Goal: Task Accomplishment & Management: Manage account settings

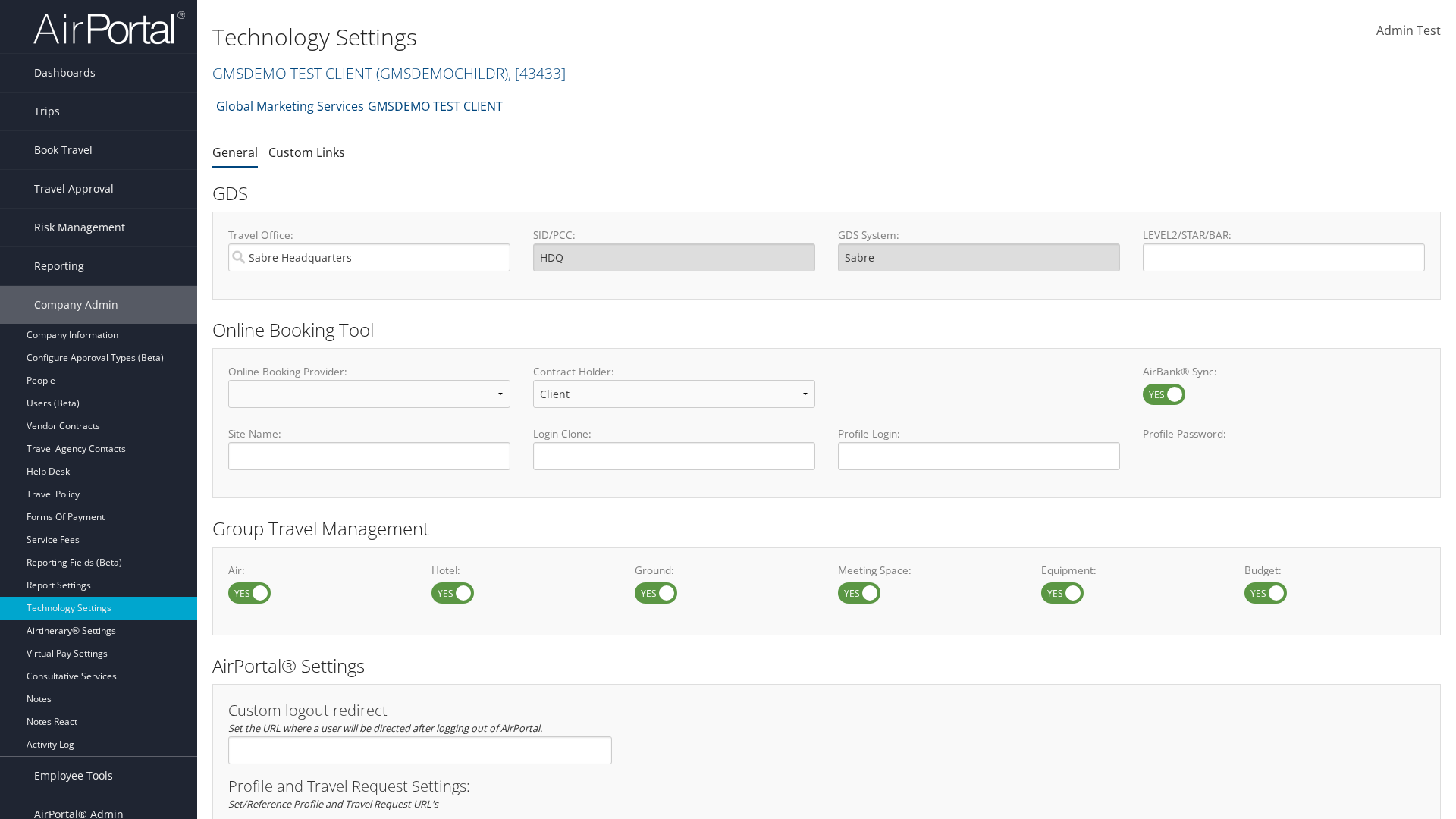
click at [453, 592] on label at bounding box center [452, 593] width 43 height 21
click at [449, 592] on input "checkbox" at bounding box center [444, 593] width 10 height 10
checkbox input "false"
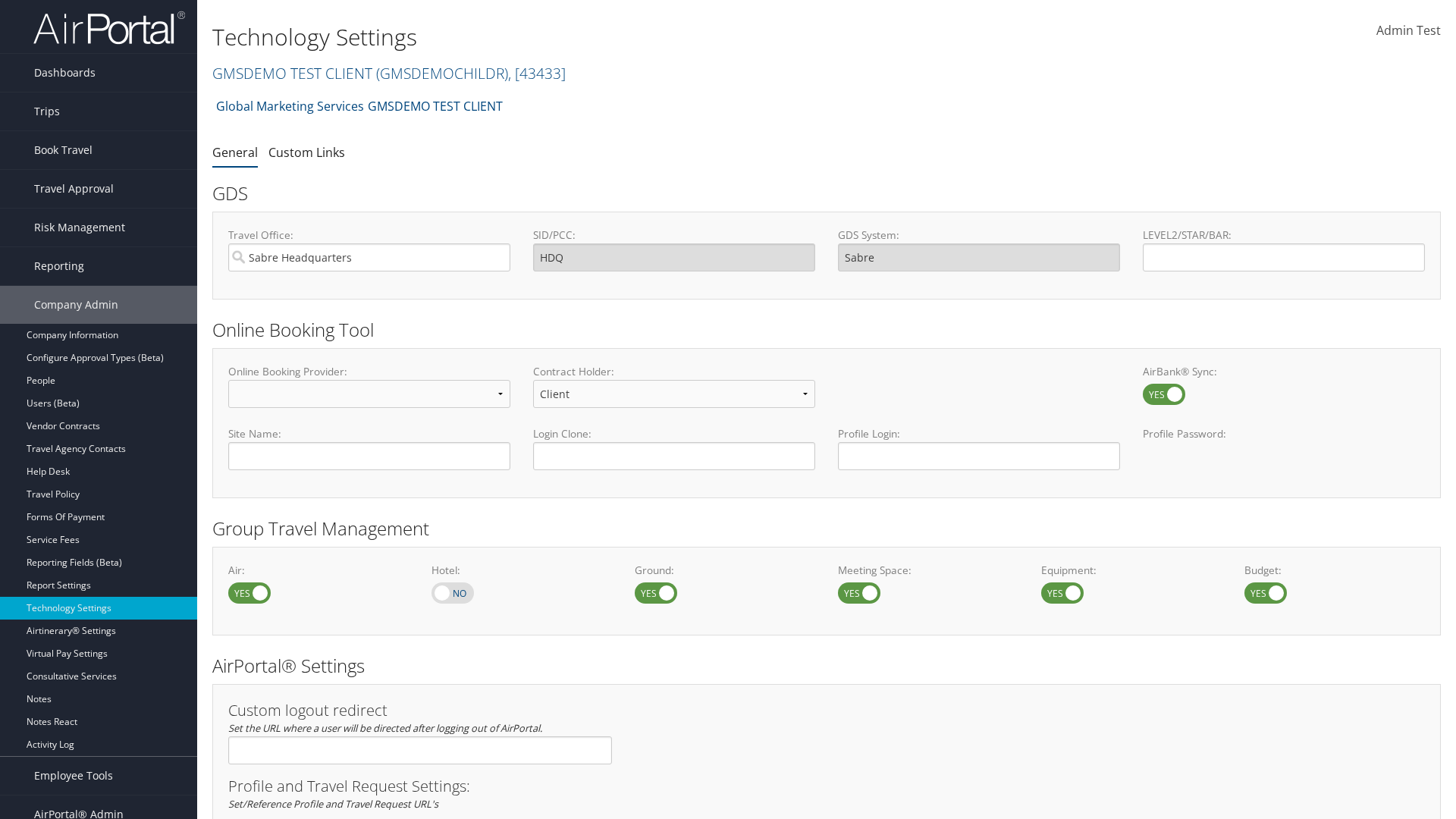
scroll to position [877, 0]
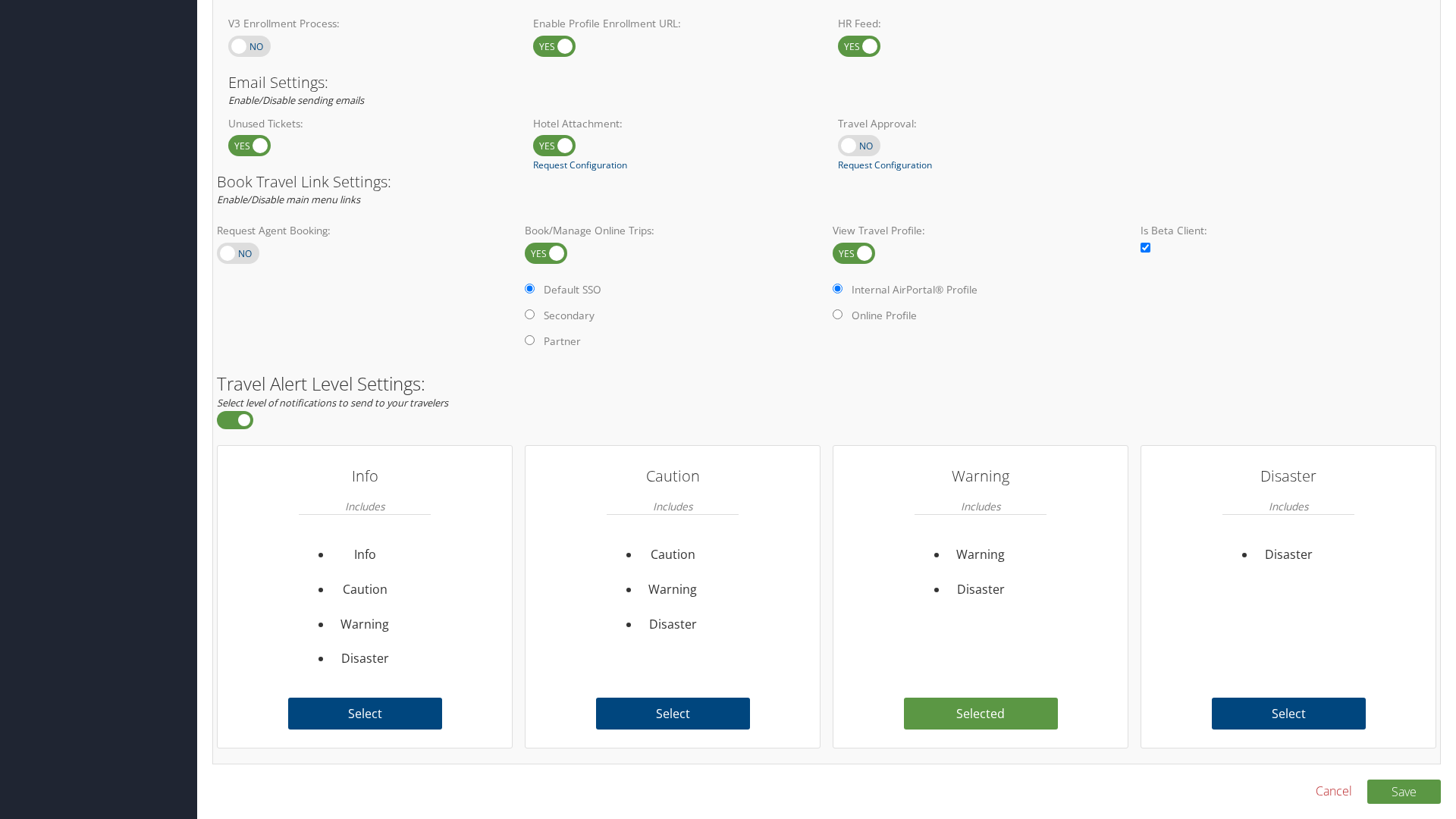
checkbox input "true"
